Goal: Information Seeking & Learning: Learn about a topic

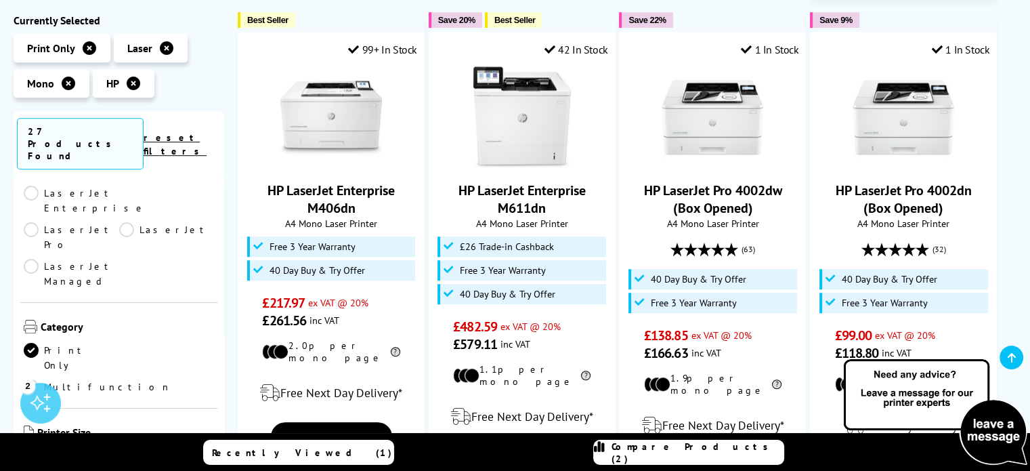
scroll to position [271, 0]
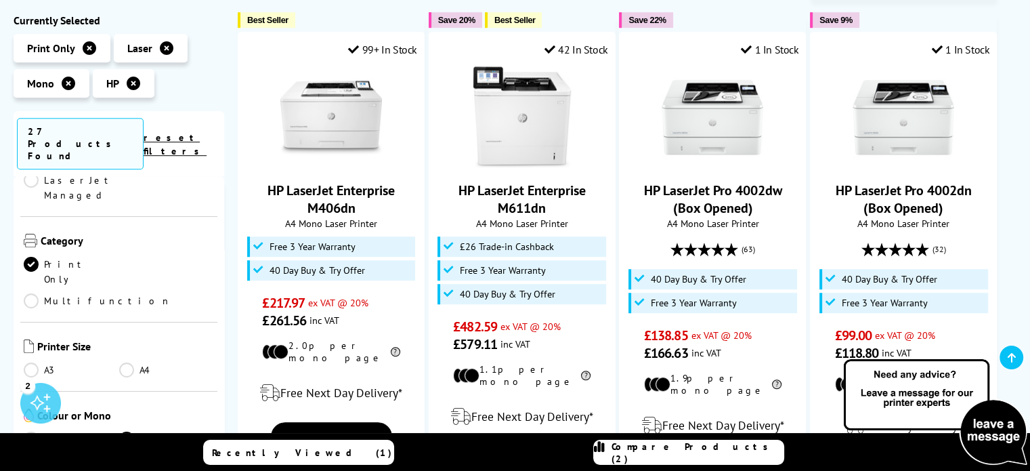
click at [39, 362] on link "A3" at bounding box center [72, 369] width 96 height 15
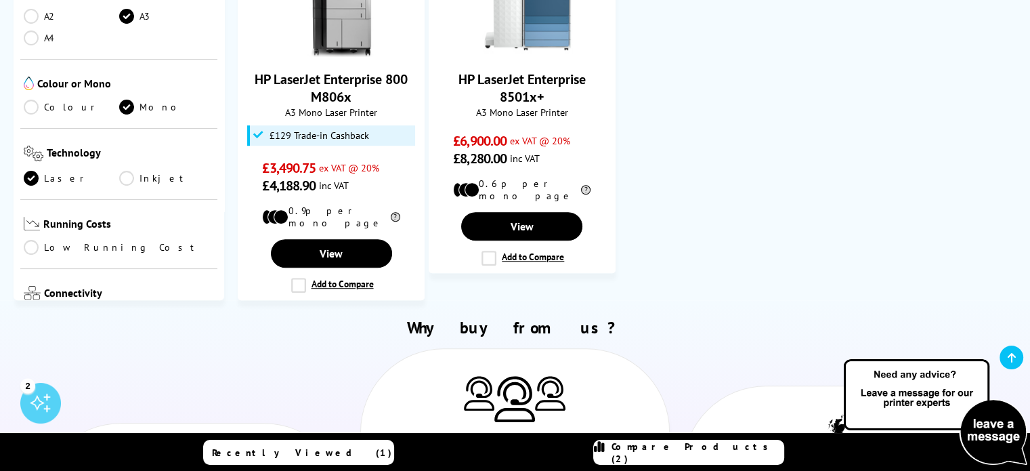
scroll to position [68, 0]
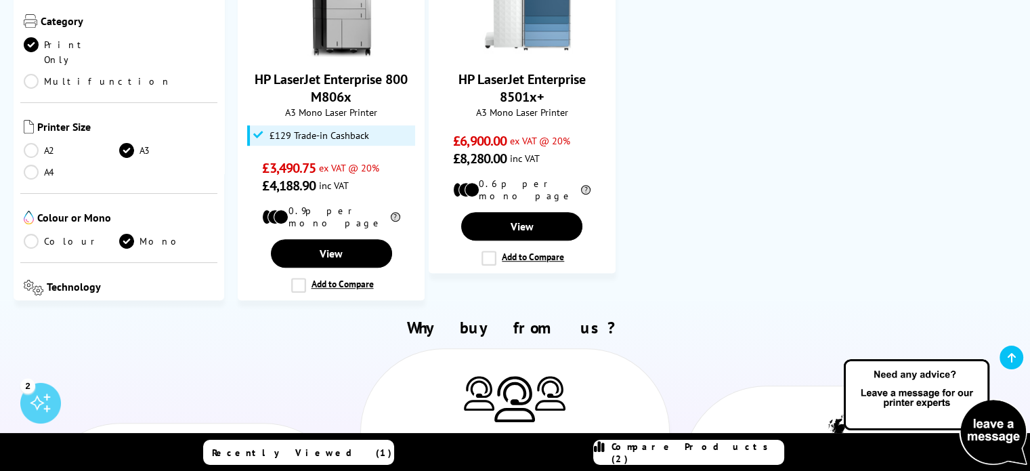
click at [35, 165] on link "A4" at bounding box center [72, 172] width 96 height 15
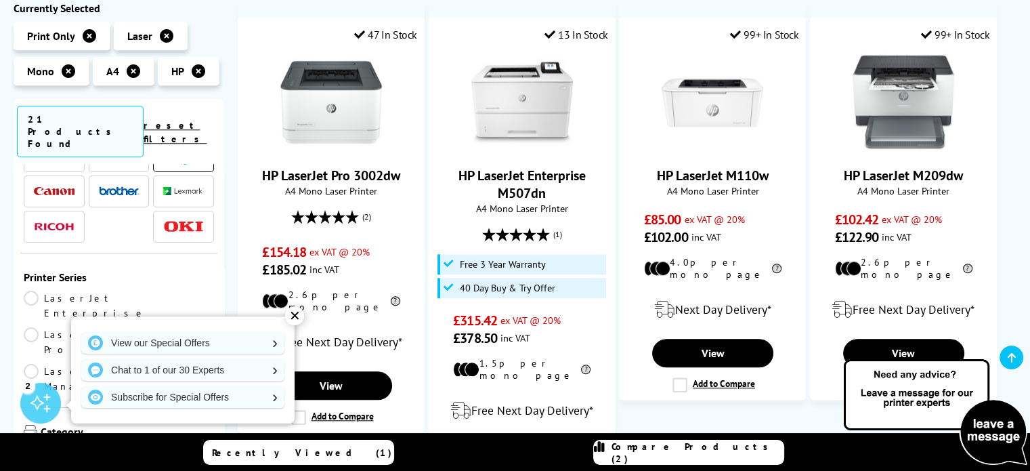
scroll to position [1355, 0]
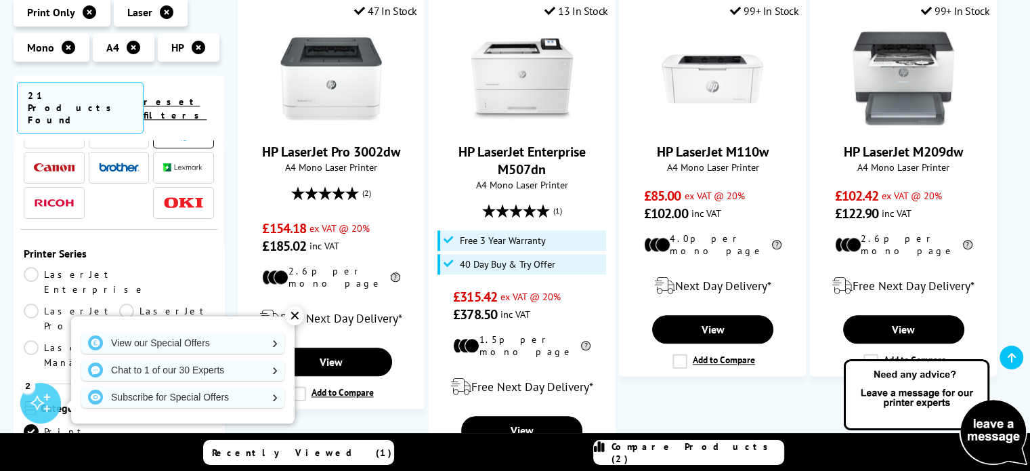
click at [295, 322] on div "✕" at bounding box center [294, 315] width 19 height 19
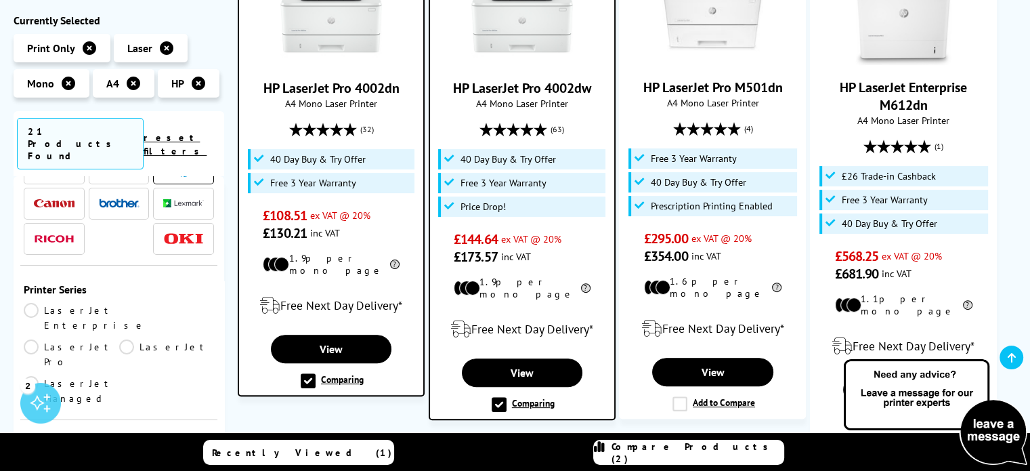
scroll to position [339, 0]
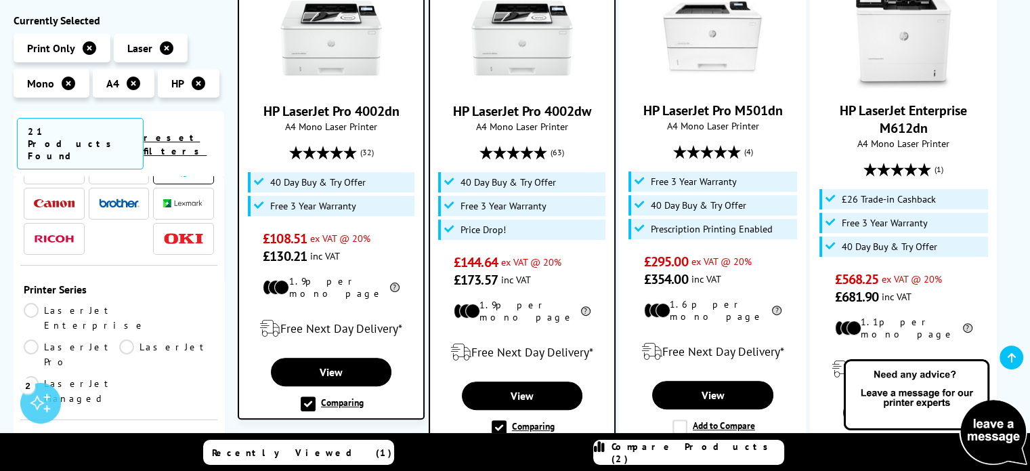
click at [310, 396] on label "Comparing" at bounding box center [332, 403] width 63 height 15
click at [0, 0] on input "Comparing" at bounding box center [0, 0] width 0 height 0
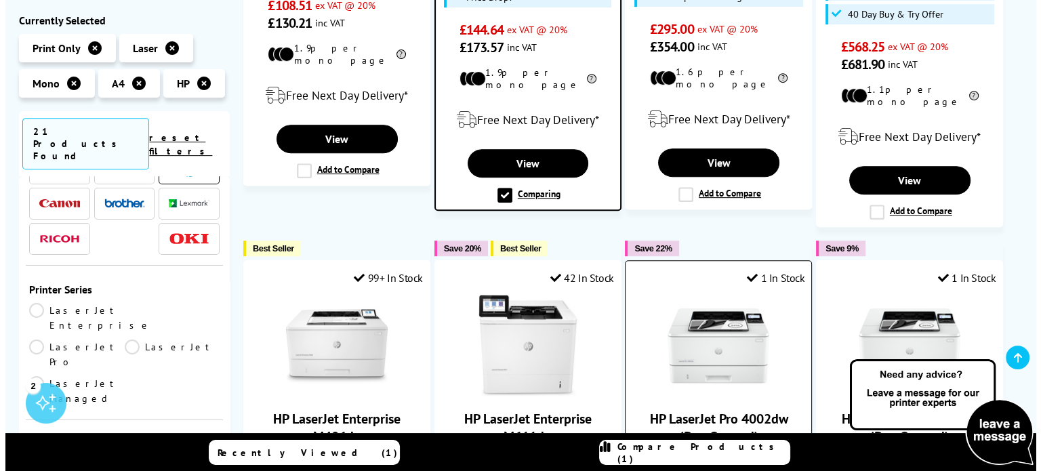
scroll to position [541, 0]
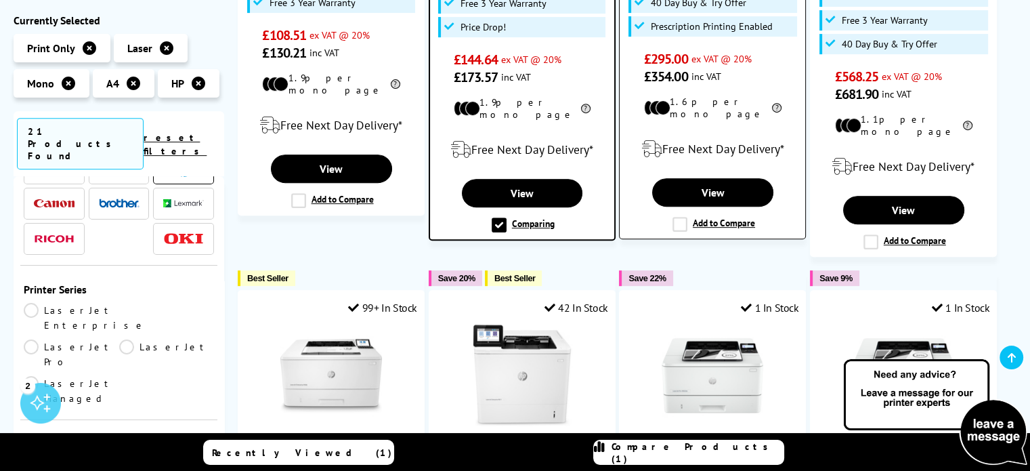
click at [671, 217] on div "Add to Compare" at bounding box center [713, 224] width 85 height 15
click at [682, 217] on label "Add to Compare" at bounding box center [714, 224] width 83 height 15
click at [0, 0] on input "Add to Compare" at bounding box center [0, 0] width 0 height 0
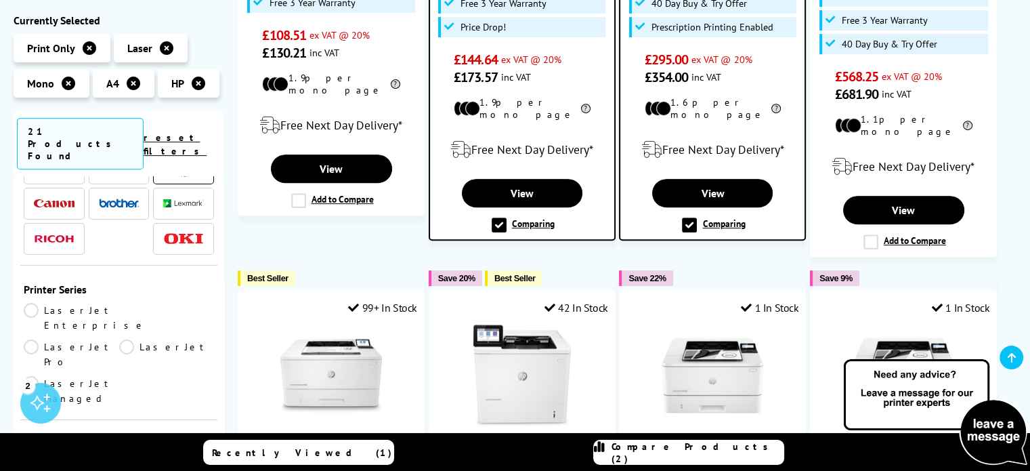
click at [684, 453] on span "Compare Products (2)" at bounding box center [698, 452] width 172 height 24
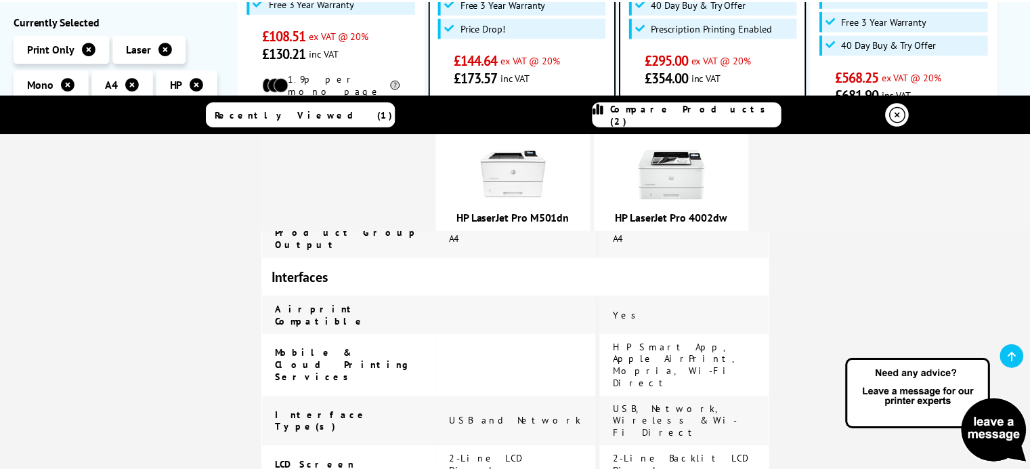
scroll to position [677, 0]
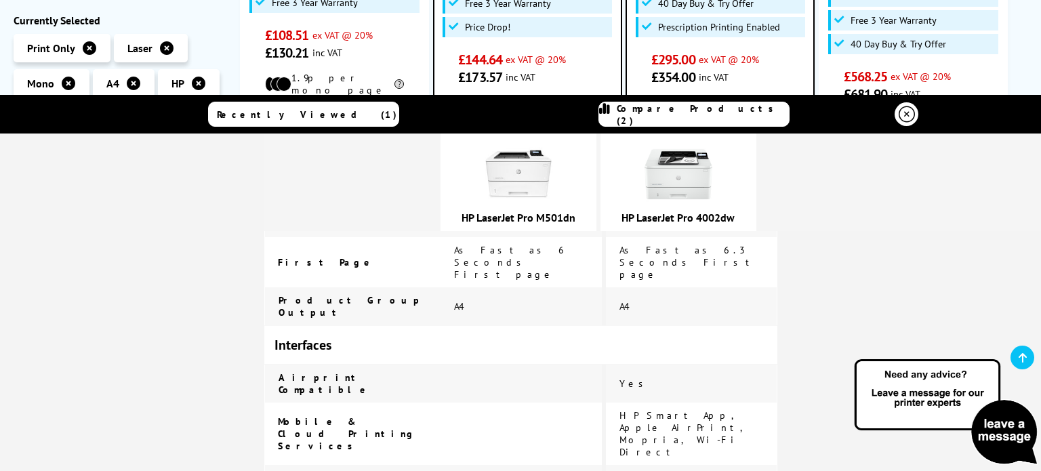
click at [691, 121] on link "Compare Products (2)" at bounding box center [693, 114] width 191 height 25
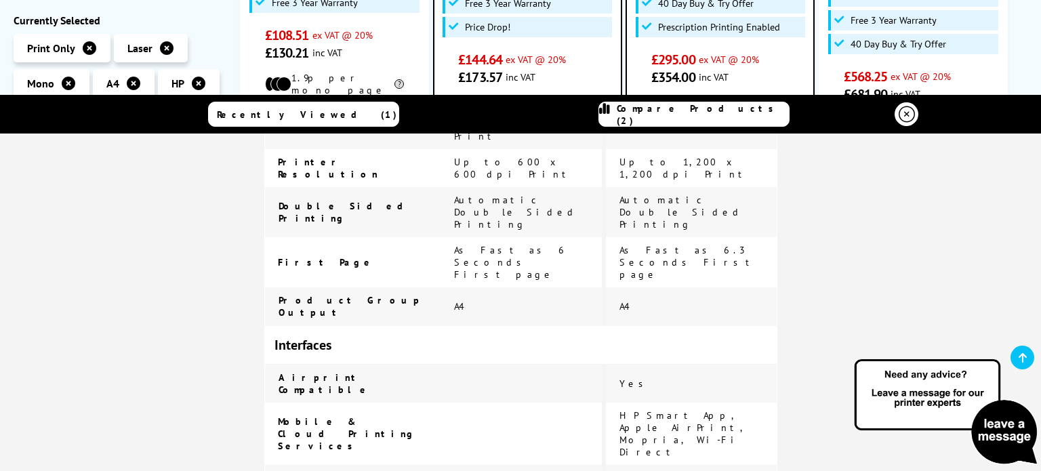
click at [898, 113] on icon at bounding box center [906, 114] width 16 height 16
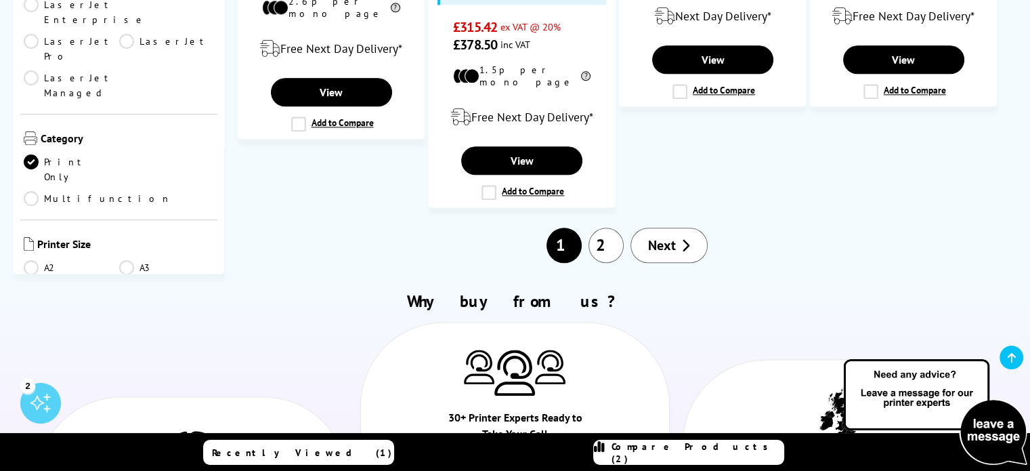
scroll to position [1625, 0]
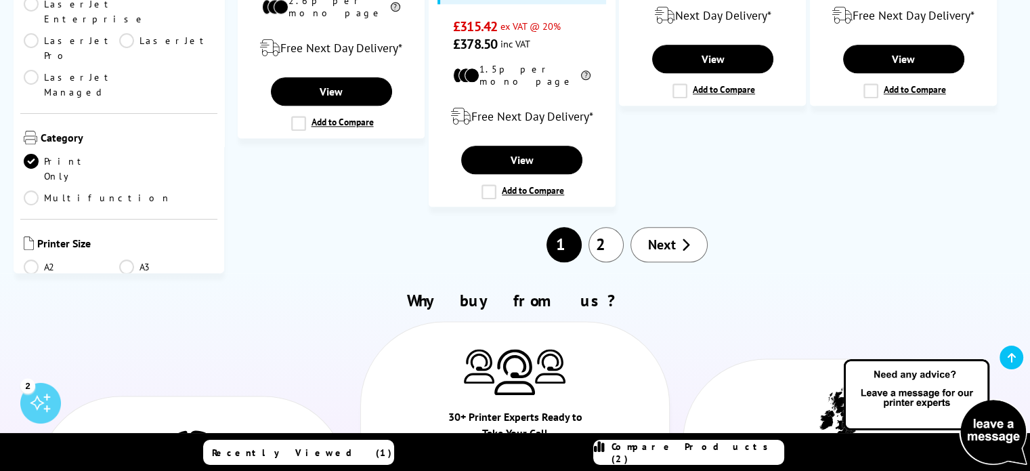
click at [677, 227] on link "Next" at bounding box center [669, 244] width 77 height 35
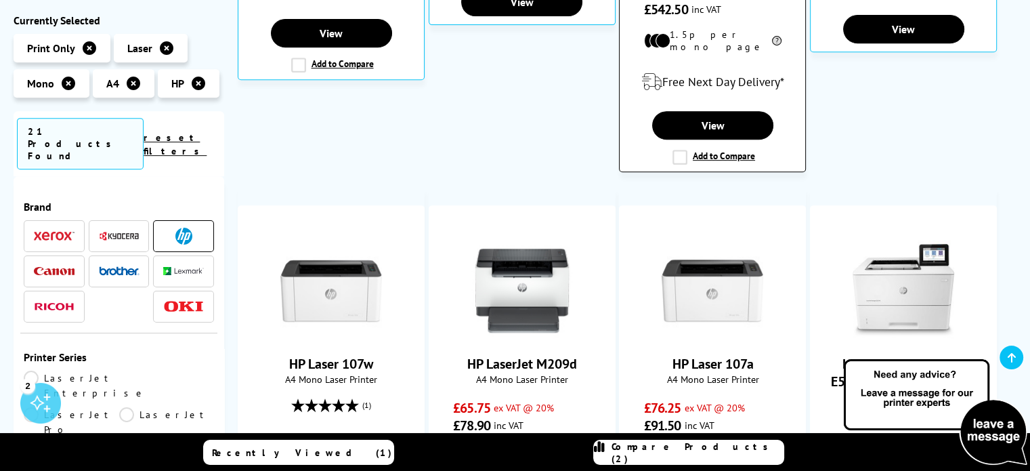
scroll to position [610, 0]
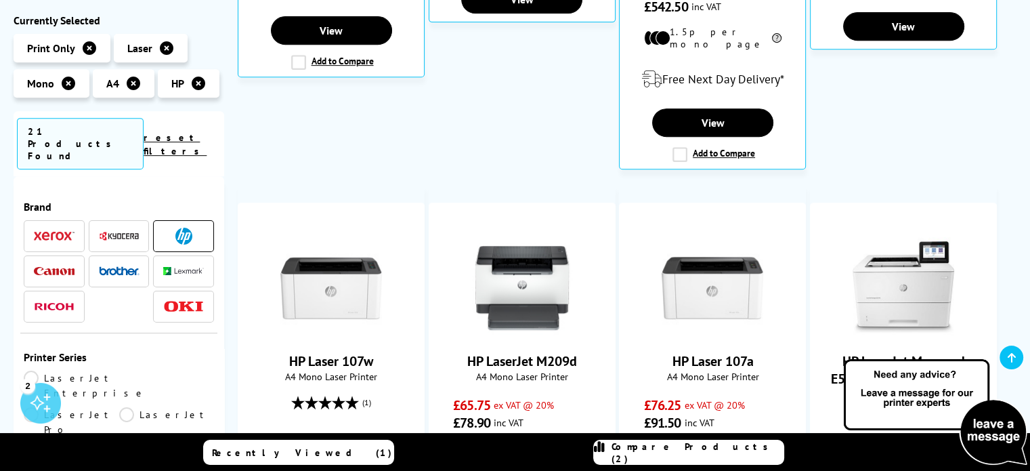
click at [60, 267] on img at bounding box center [54, 271] width 41 height 9
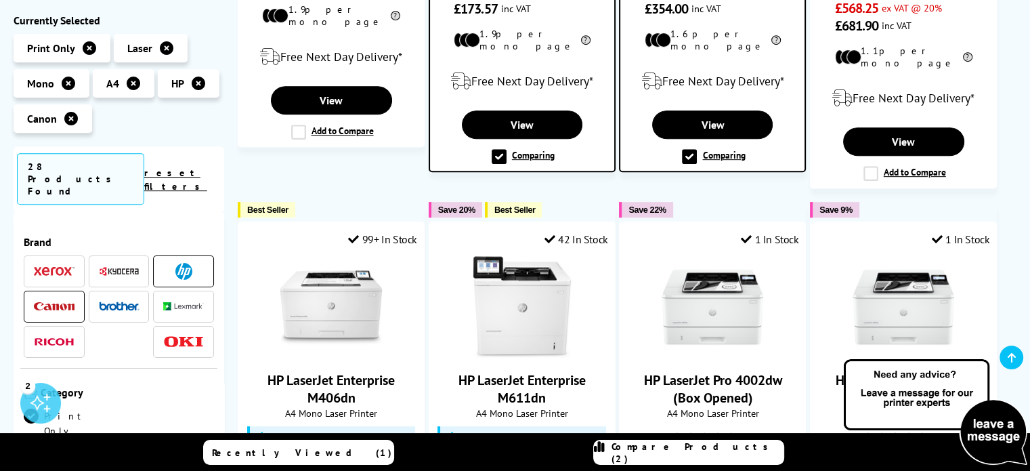
click at [204, 255] on li at bounding box center [183, 271] width 61 height 32
click at [190, 263] on span at bounding box center [183, 271] width 41 height 17
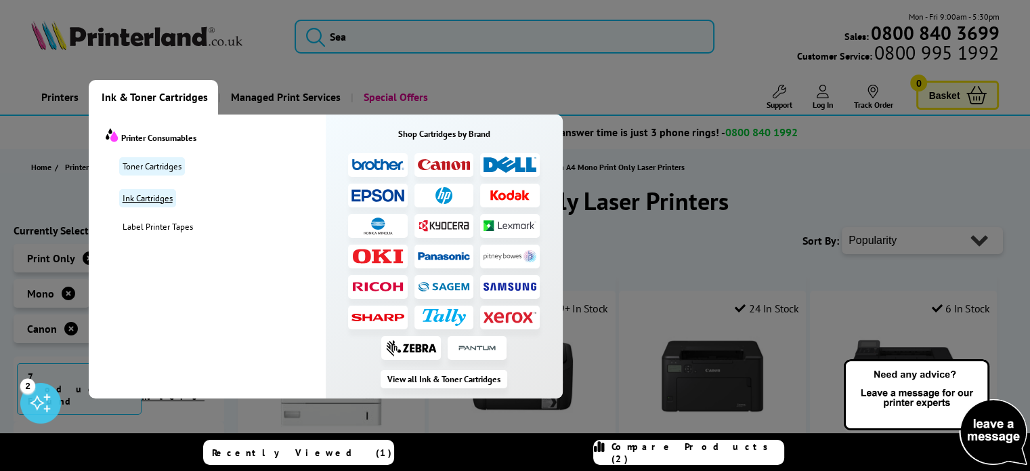
click at [145, 196] on link "Ink Cartridges" at bounding box center [147, 198] width 57 height 18
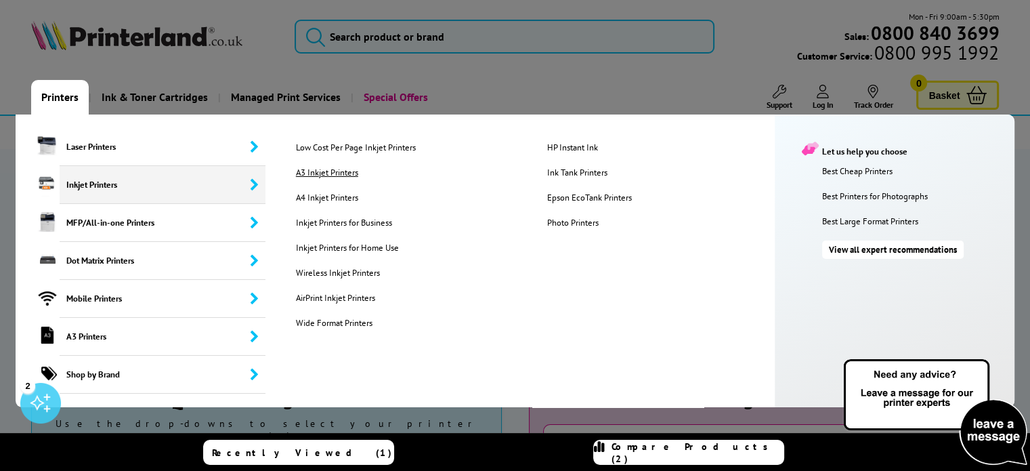
click at [344, 173] on link "A3 Inkjet Printers" at bounding box center [411, 173] width 250 height 12
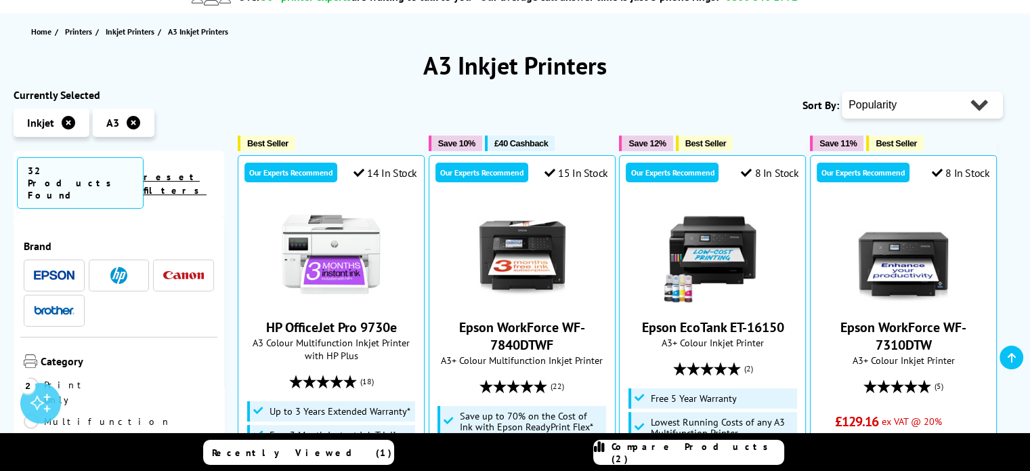
scroll to position [203, 0]
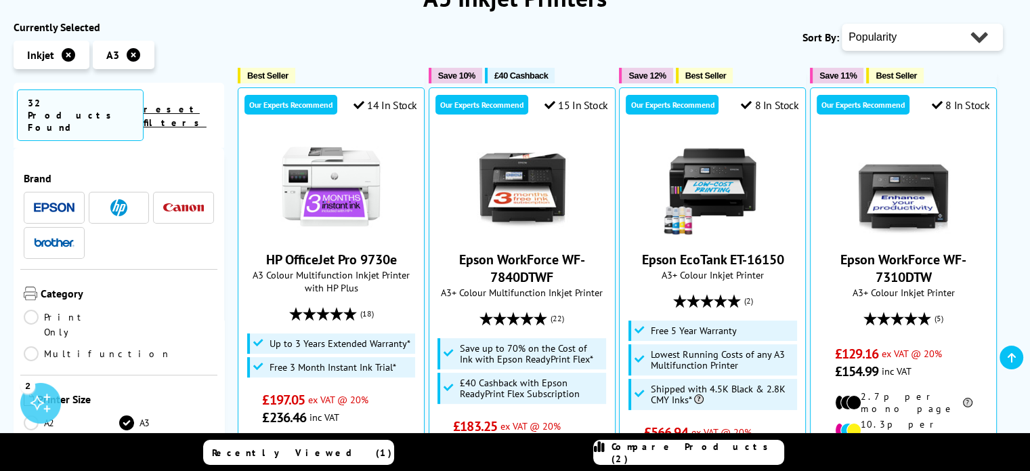
click at [36, 310] on link "Print Only" at bounding box center [72, 325] width 96 height 30
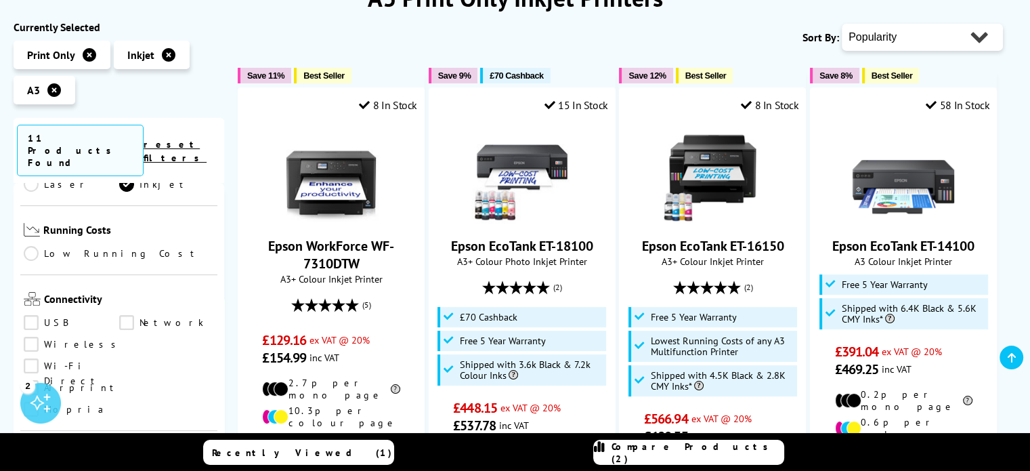
scroll to position [406, 0]
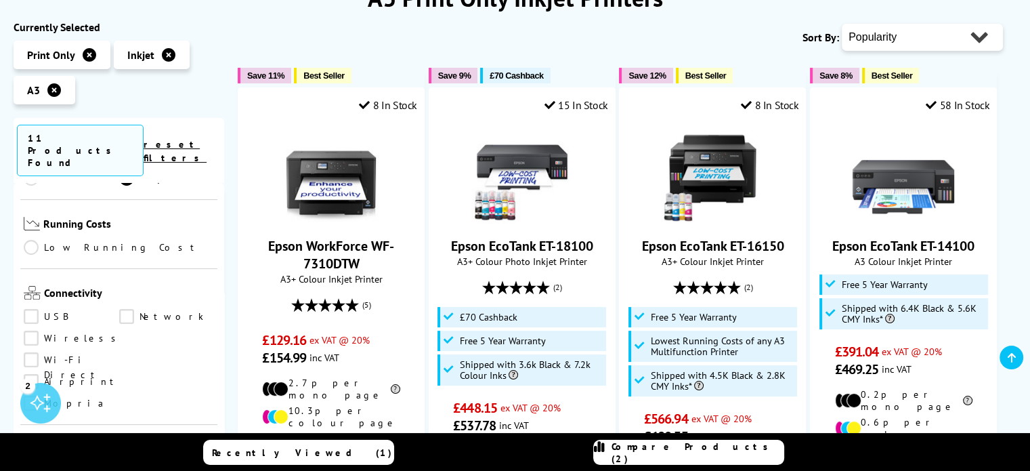
click at [37, 331] on link "Wireless" at bounding box center [74, 338] width 100 height 15
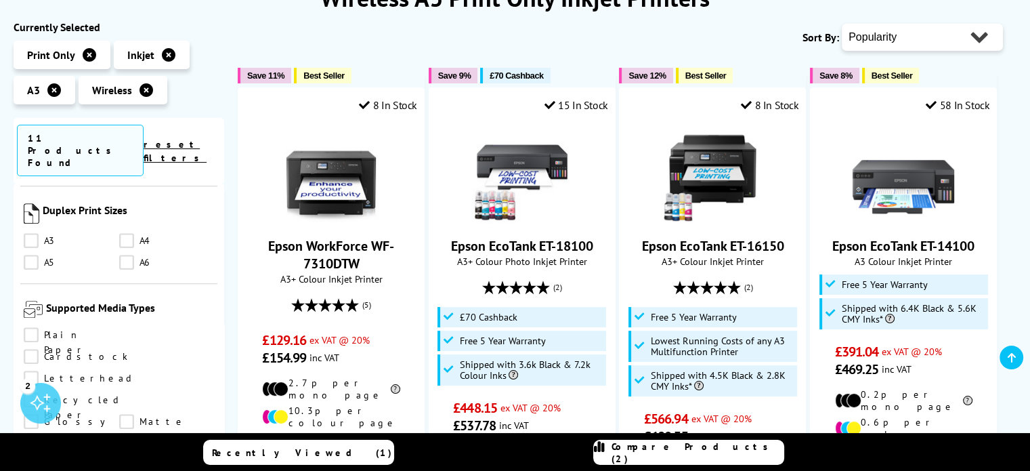
scroll to position [1084, 0]
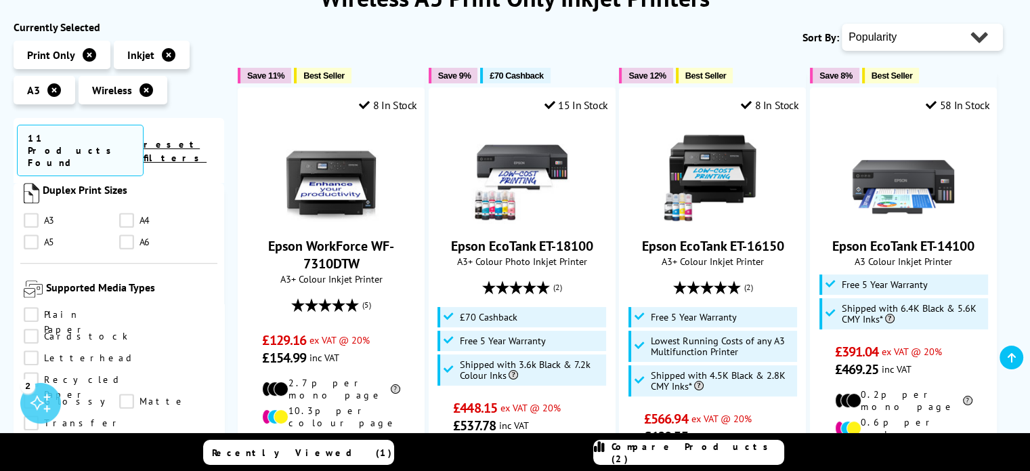
click at [128, 329] on link "Cardstock" at bounding box center [76, 336] width 104 height 15
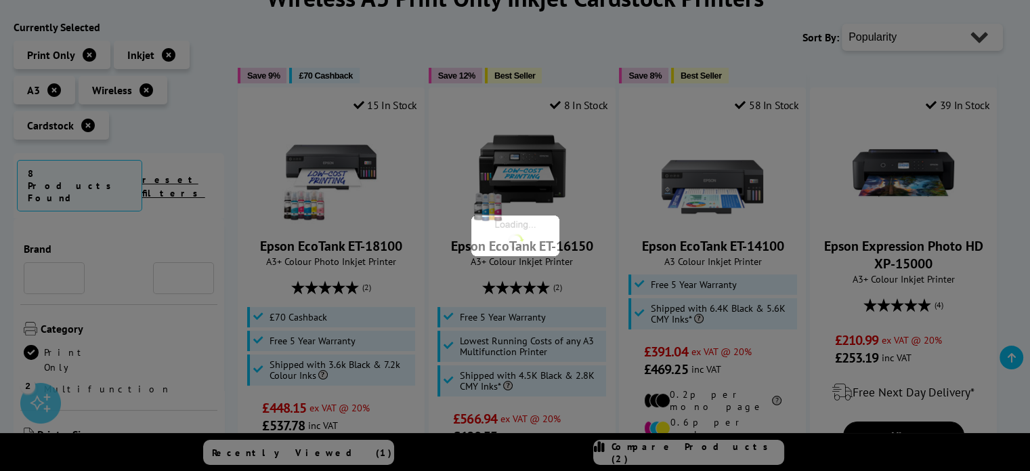
scroll to position [1084, 0]
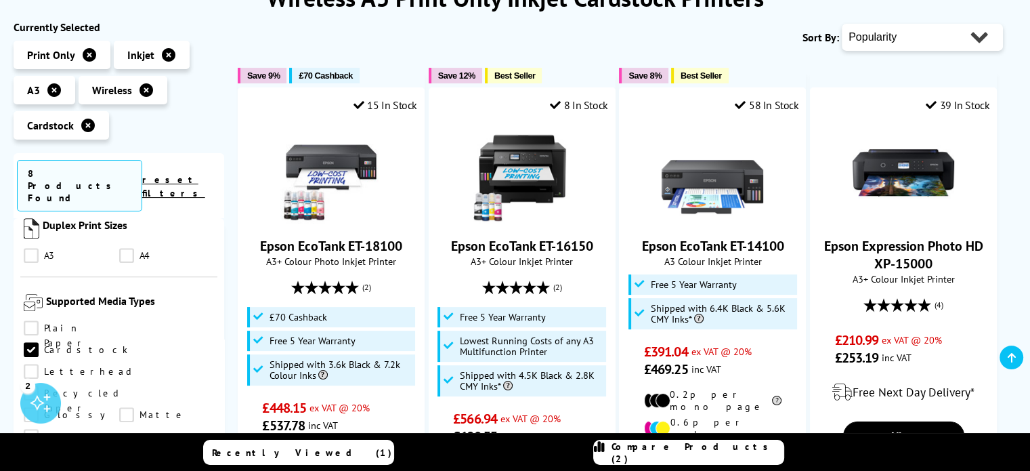
click at [122, 451] on link "Envelope" at bounding box center [73, 458] width 98 height 15
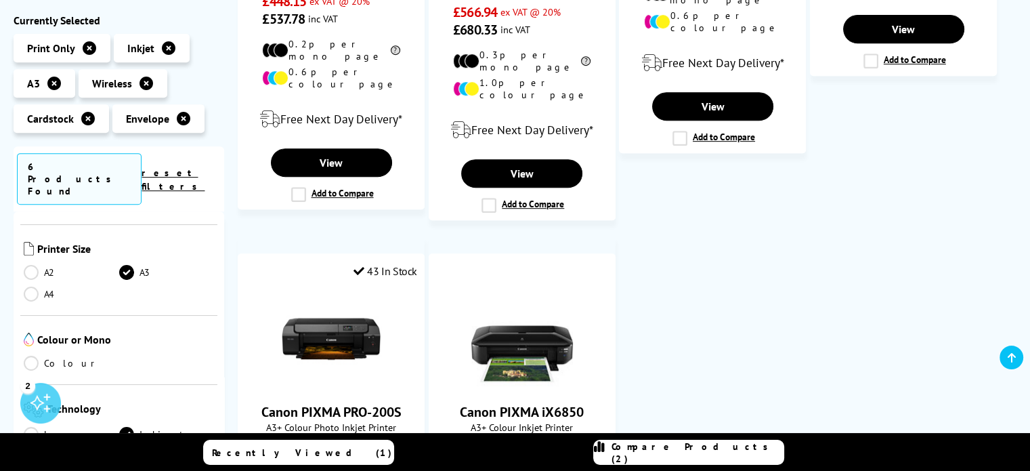
scroll to position [118, 0]
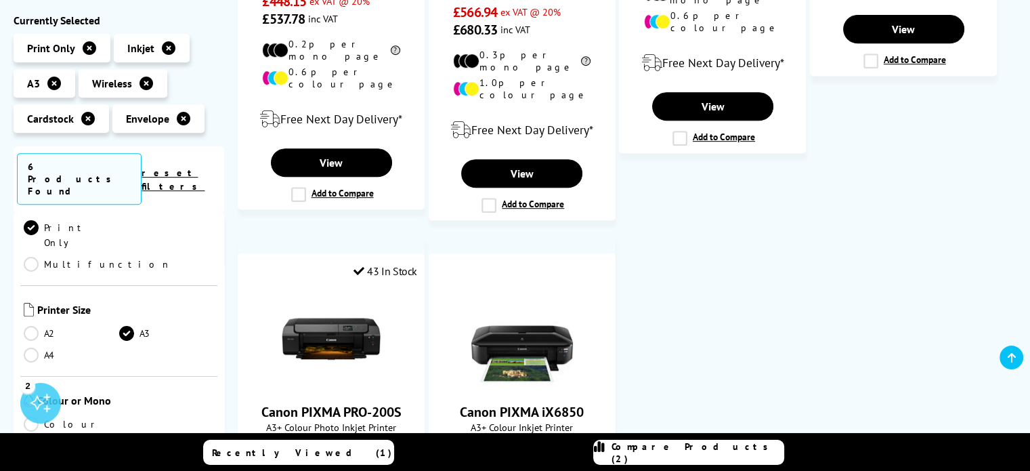
click at [57, 79] on icon at bounding box center [54, 84] width 14 height 14
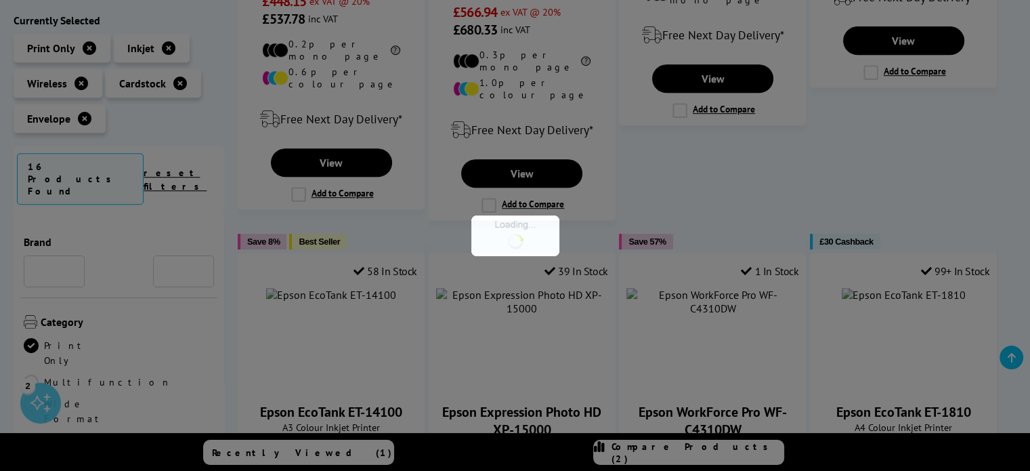
scroll to position [118, 0]
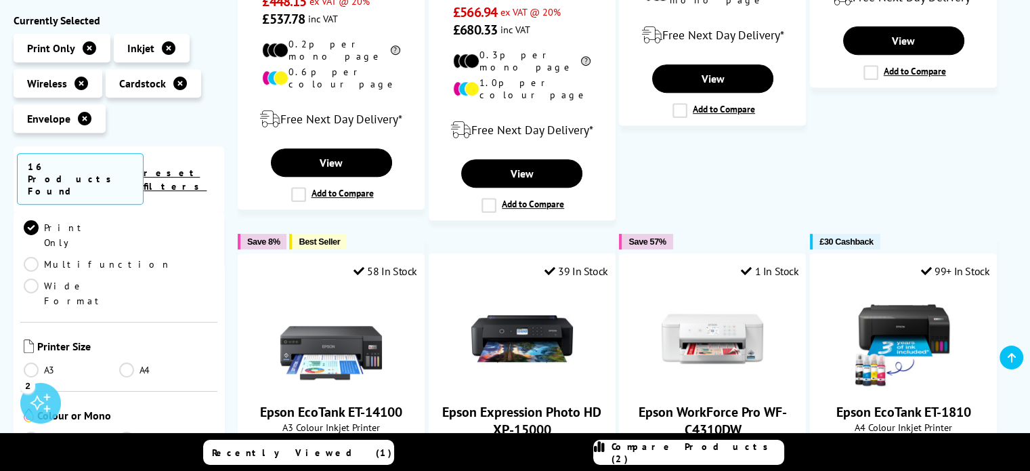
click at [124, 362] on link "A4" at bounding box center [167, 369] width 96 height 15
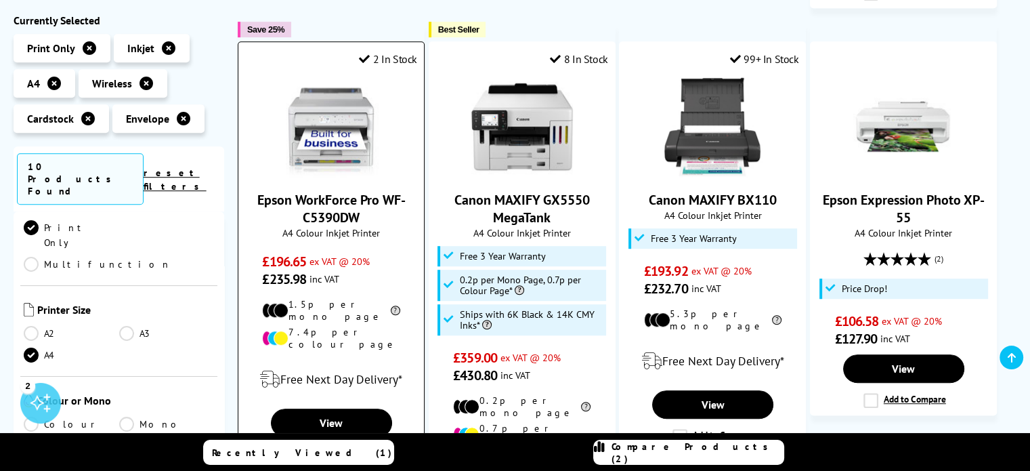
scroll to position [948, 0]
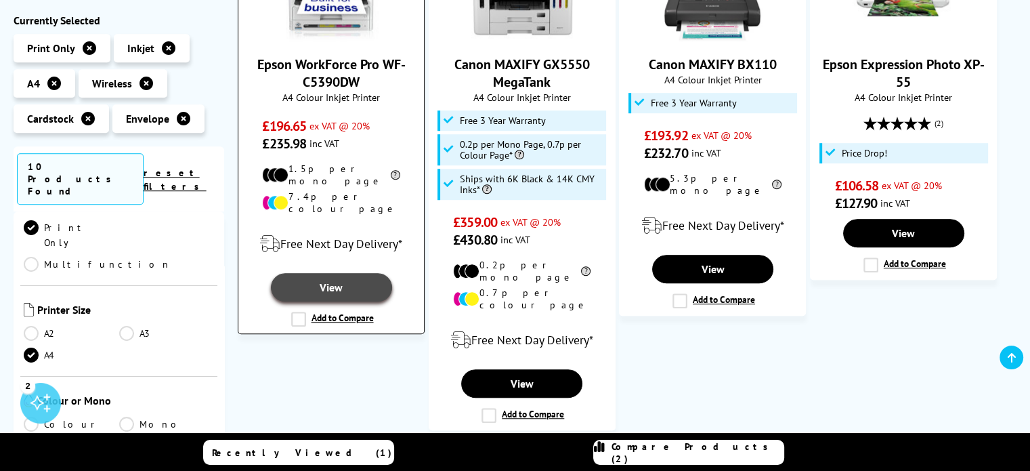
click at [334, 273] on link "View" at bounding box center [331, 287] width 121 height 28
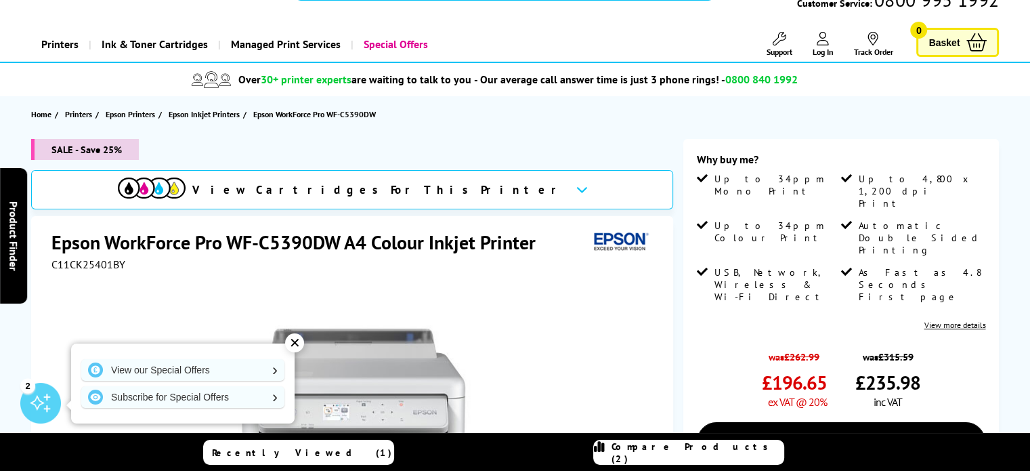
scroll to position [68, 0]
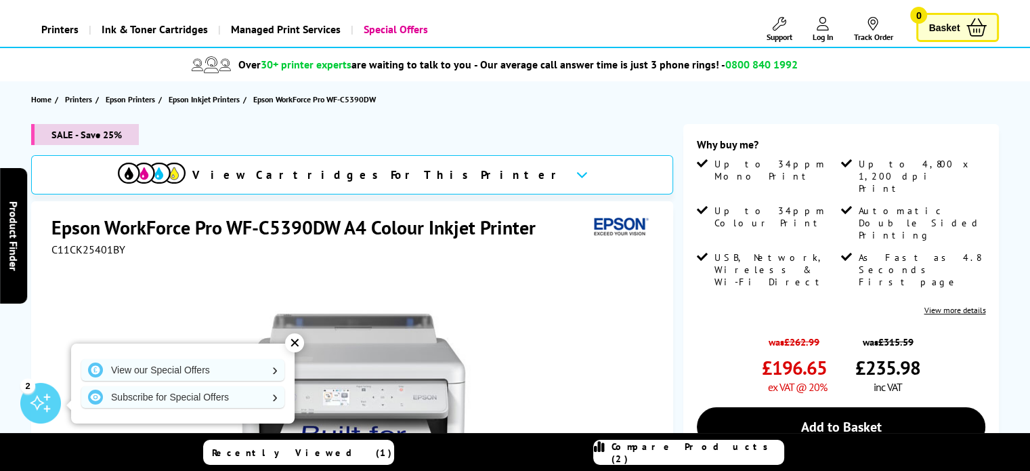
click at [296, 341] on div "✕" at bounding box center [294, 342] width 19 height 19
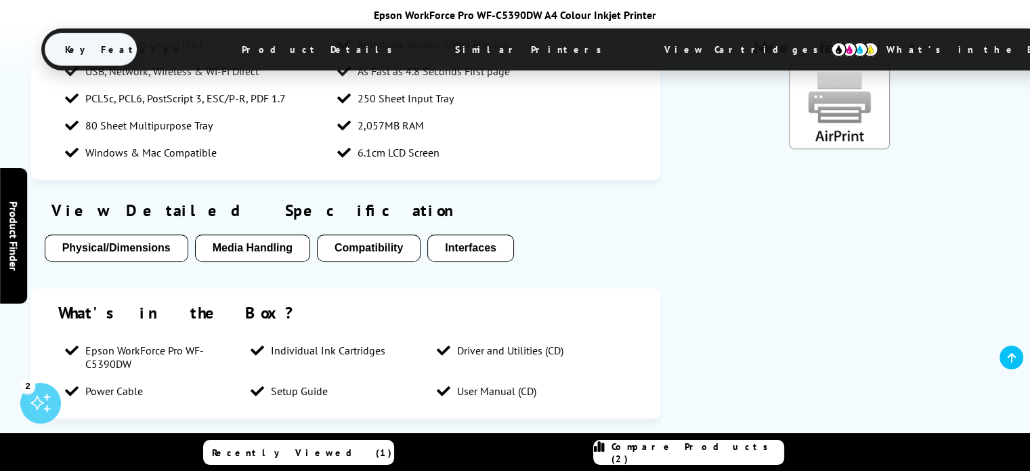
scroll to position [1219, 0]
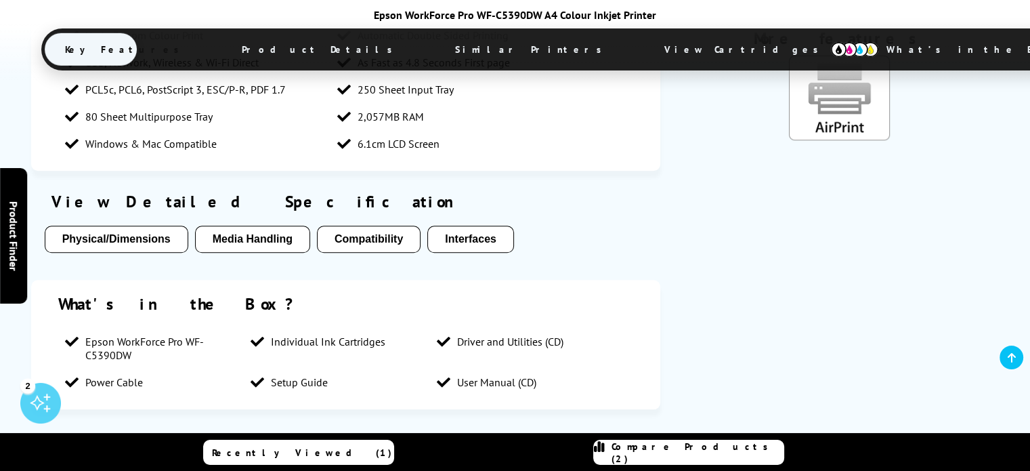
click at [272, 245] on button "Media Handling" at bounding box center [252, 239] width 115 height 27
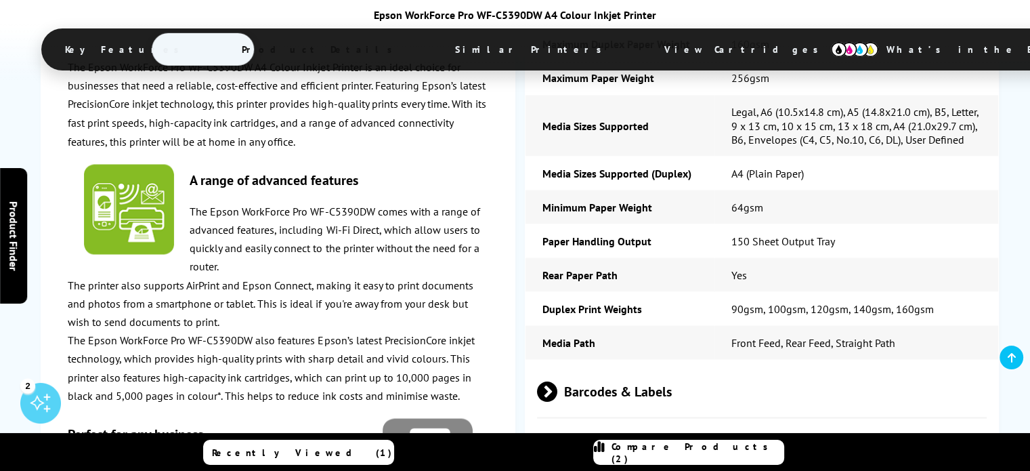
scroll to position [2480, 0]
